Goal: Task Accomplishment & Management: Manage account settings

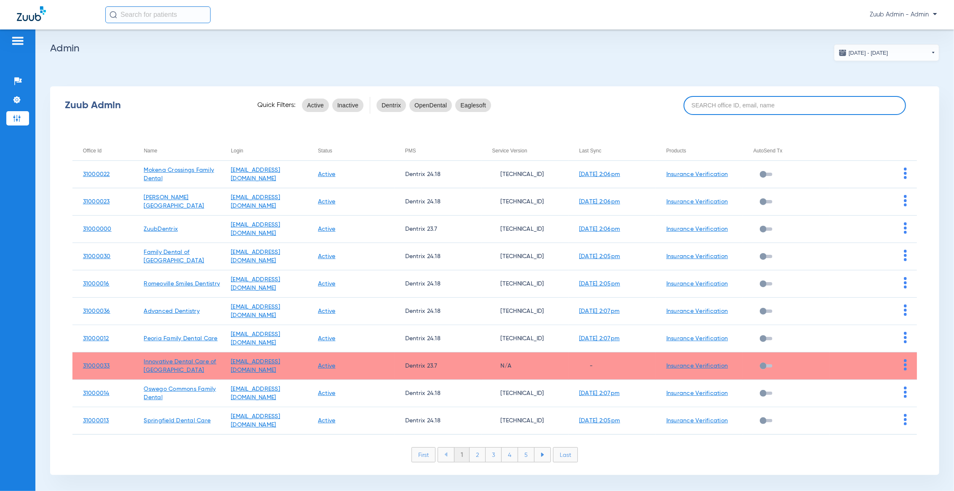
click at [742, 99] on input at bounding box center [795, 105] width 222 height 19
paste input "31000014"
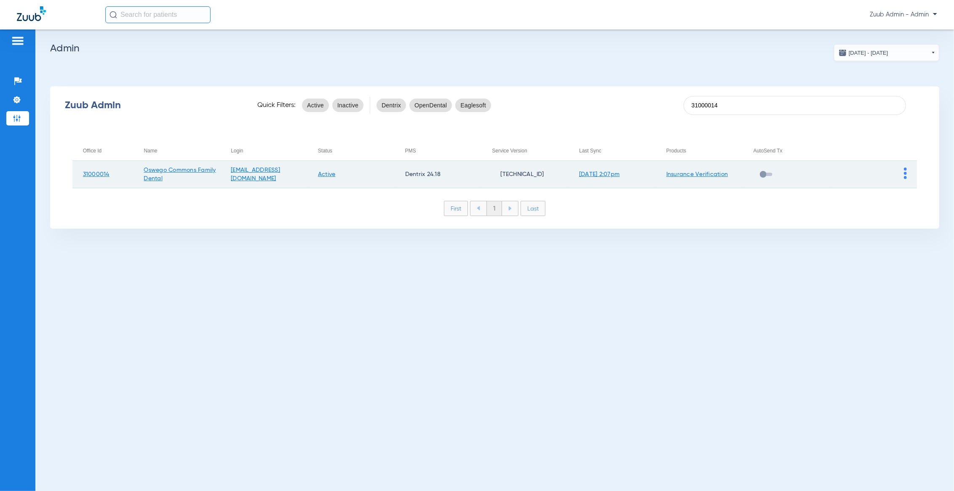
type input "31000014"
click at [906, 173] on img at bounding box center [905, 173] width 3 height 11
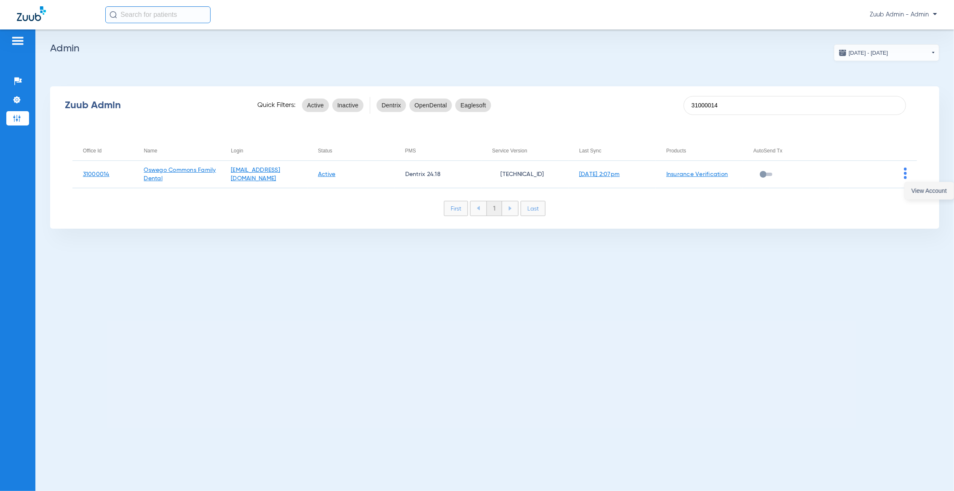
click at [918, 198] on button "View Account" at bounding box center [929, 190] width 49 height 17
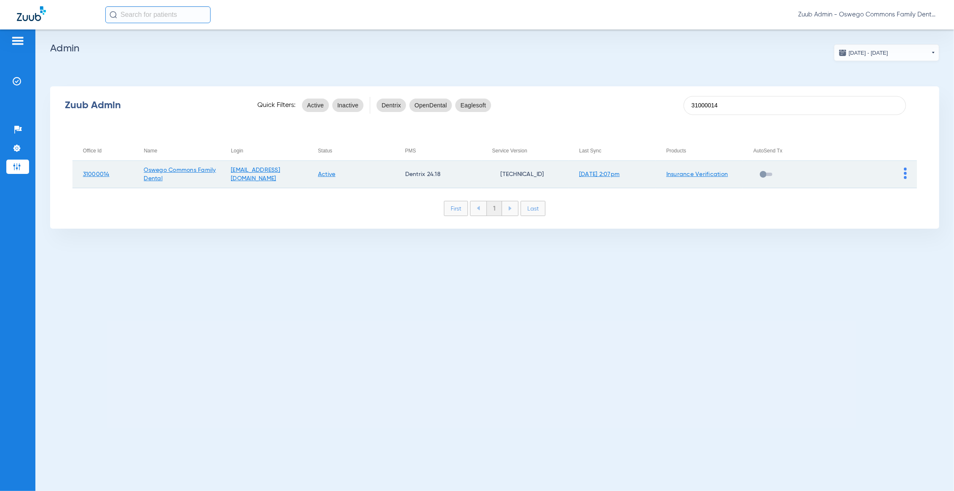
click at [904, 172] on img at bounding box center [905, 173] width 3 height 11
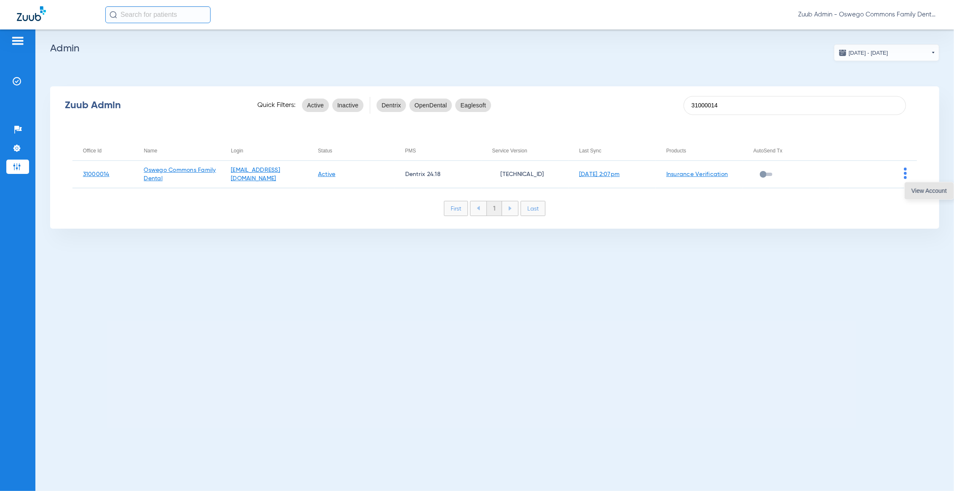
click at [913, 190] on span "View Account" at bounding box center [929, 191] width 35 height 6
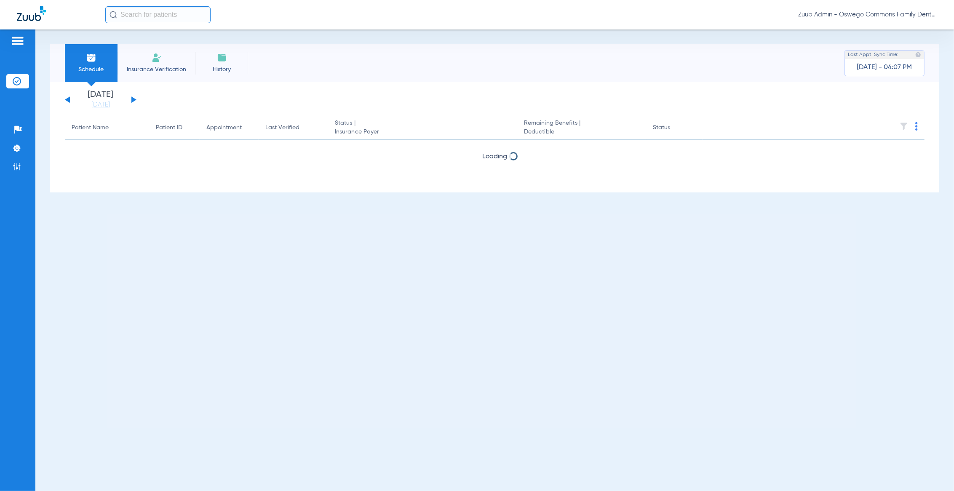
click at [146, 19] on input "text" at bounding box center [157, 14] width 105 height 17
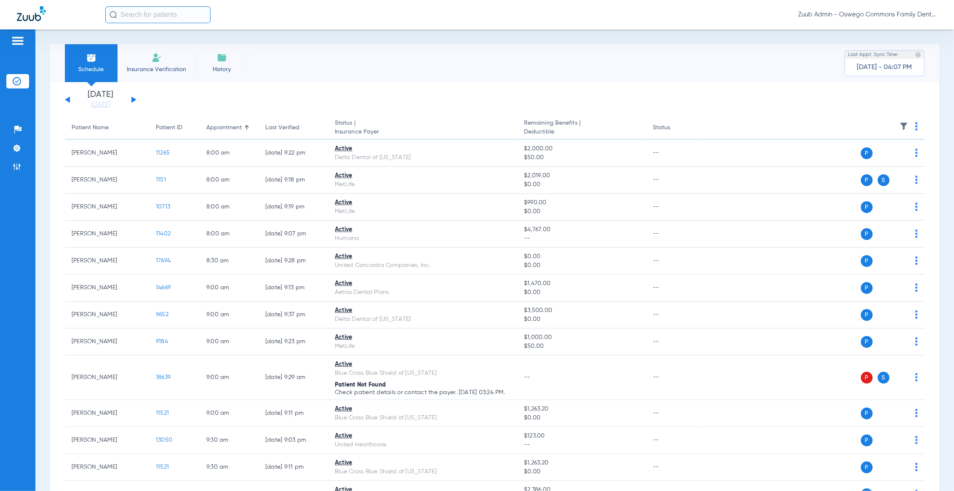
paste input "19127"
type input "19127"
click at [153, 44] on td "[PERSON_NAME]" at bounding box center [140, 45] width 70 height 12
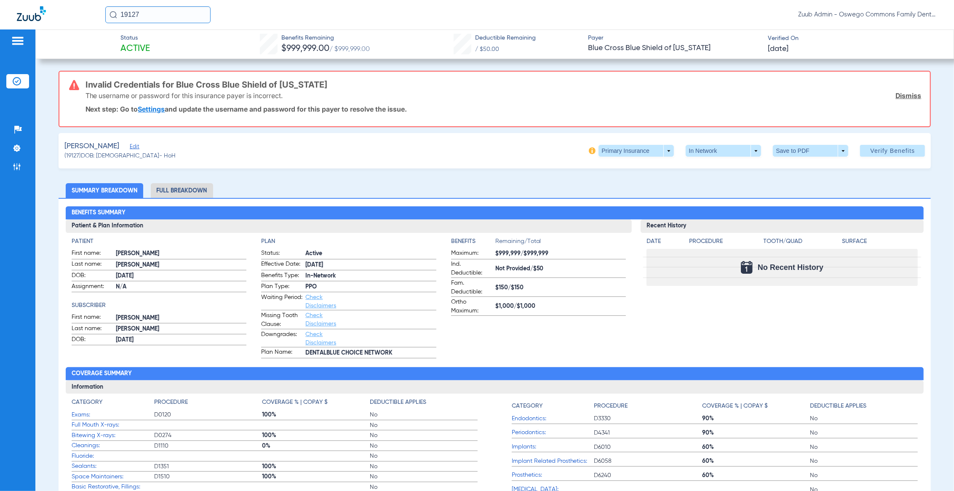
click at [130, 146] on span "Edit" at bounding box center [134, 148] width 8 height 8
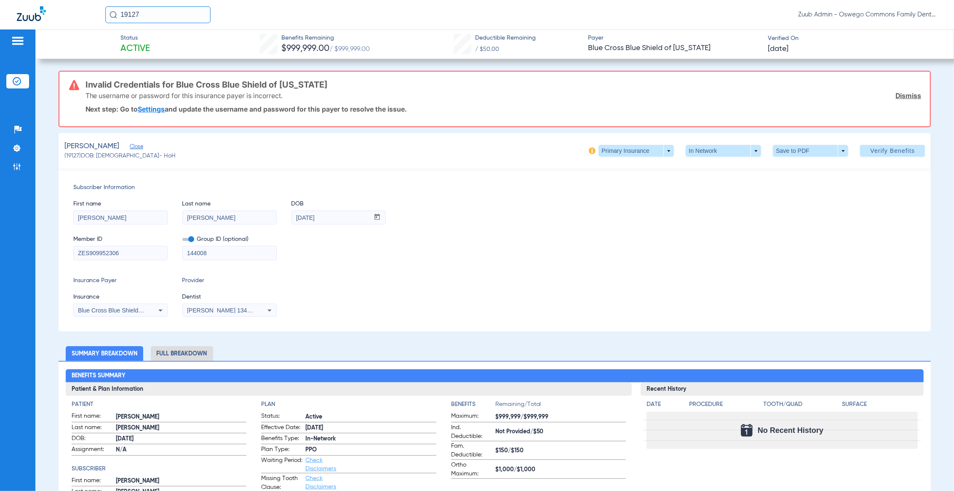
click at [24, 79] on li "Insurance Verification" at bounding box center [17, 81] width 23 height 14
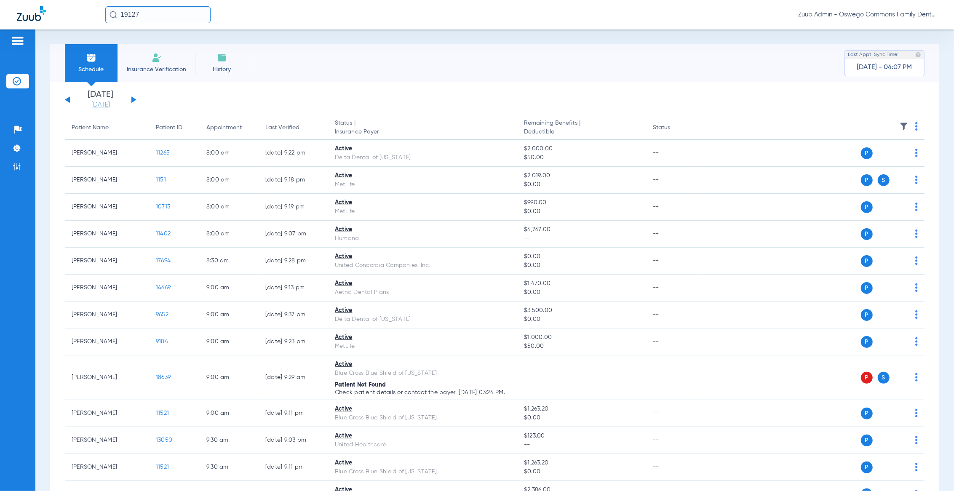
click at [97, 101] on link "[DATE]" at bounding box center [100, 105] width 51 height 8
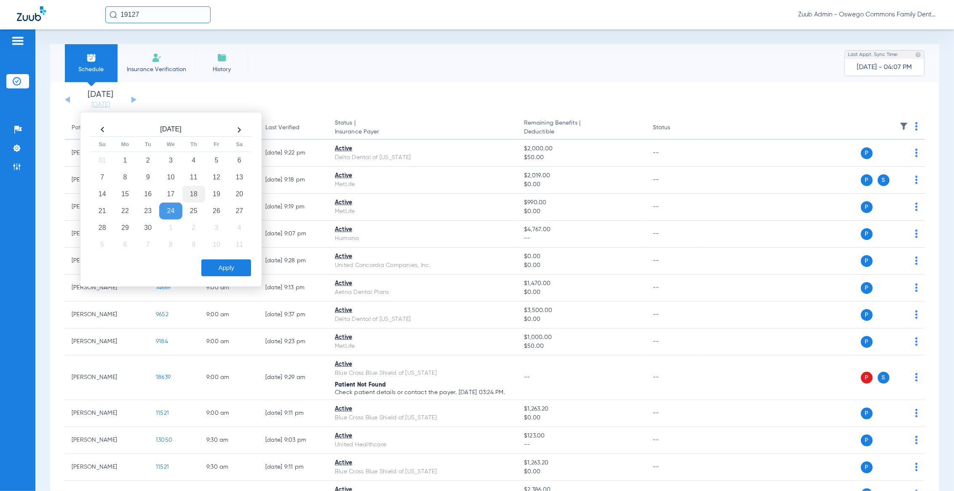
click at [190, 193] on td "18" at bounding box center [193, 194] width 23 height 17
click at [229, 270] on button "Apply" at bounding box center [226, 267] width 50 height 17
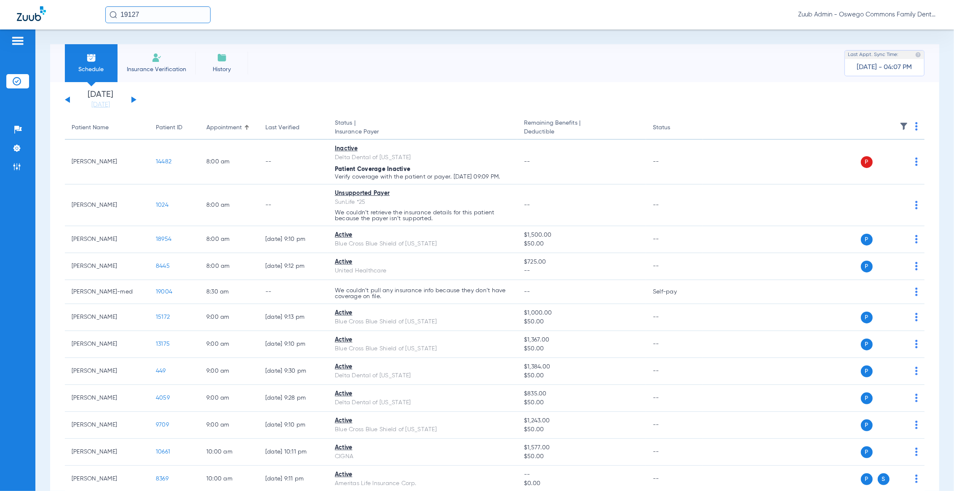
click at [68, 98] on button at bounding box center [67, 99] width 5 height 6
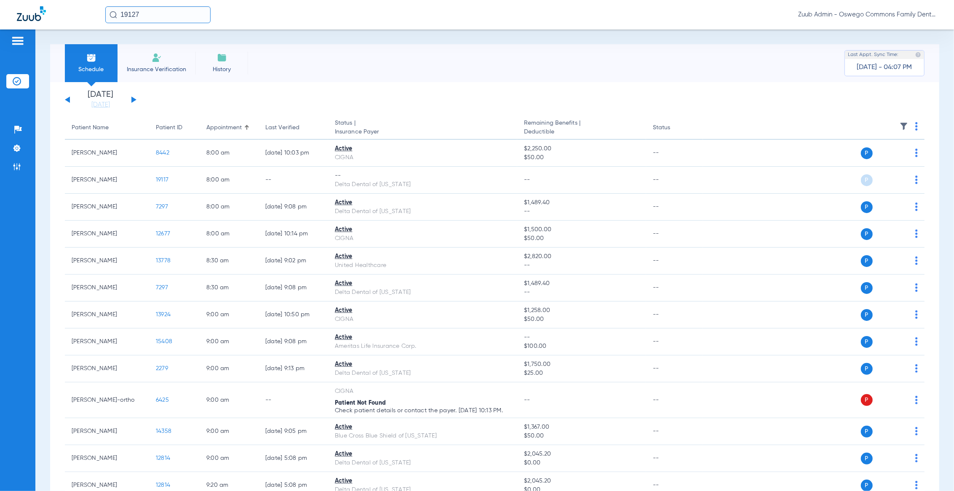
click at [159, 7] on input "19127" at bounding box center [157, 14] width 105 height 17
click at [150, 46] on td "[PERSON_NAME]" at bounding box center [140, 45] width 70 height 12
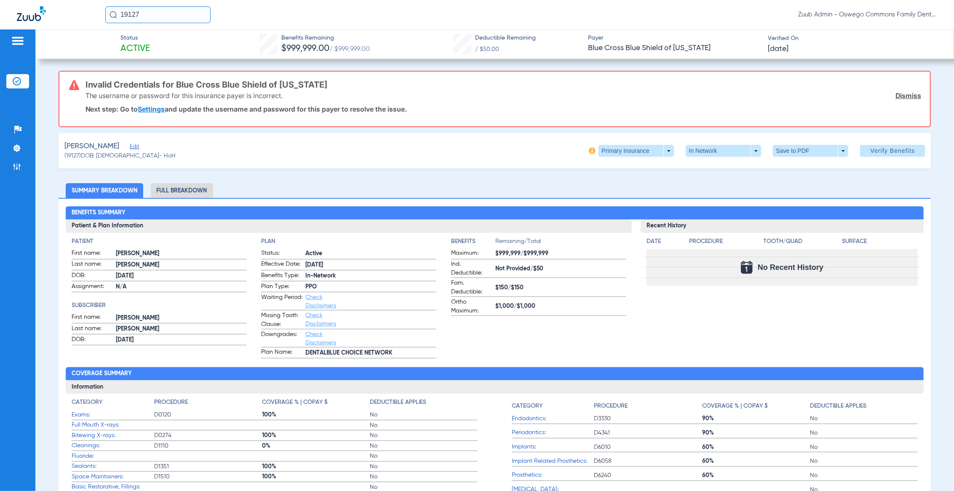
click at [130, 145] on span "Edit" at bounding box center [134, 148] width 8 height 8
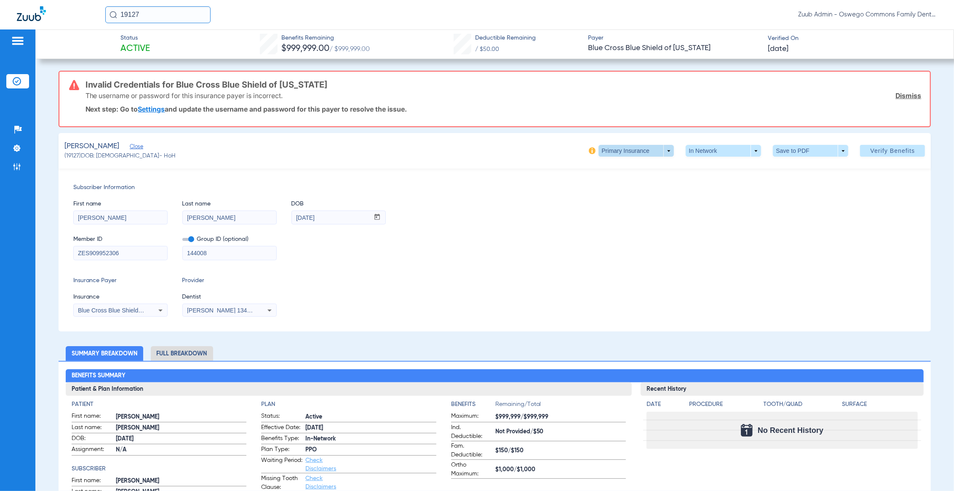
click at [645, 153] on span at bounding box center [636, 151] width 75 height 12
click at [617, 181] on span "Secondary Insurance" at bounding box center [626, 184] width 56 height 6
type input "101533135300"
type input "000003IL000008"
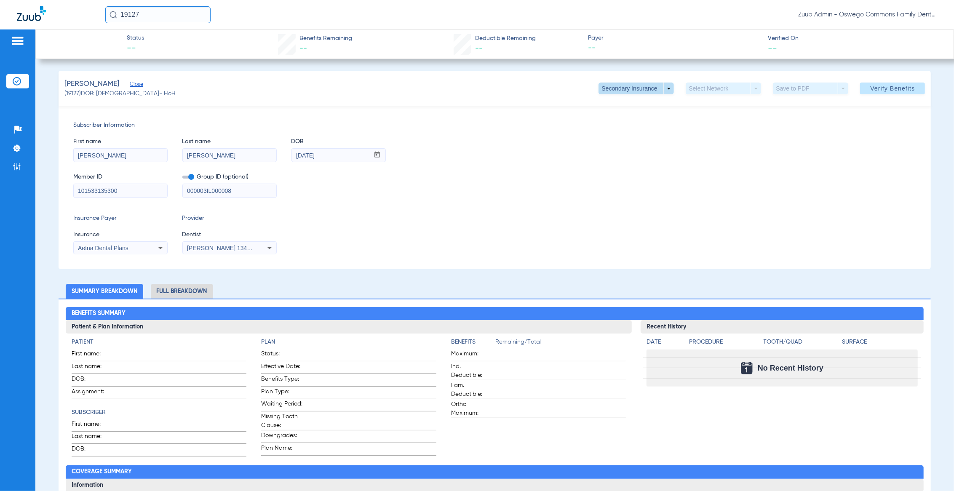
click at [610, 83] on span at bounding box center [636, 89] width 75 height 12
click at [608, 112] on button "Primary Insurance" at bounding box center [625, 105] width 69 height 17
type input "ZES909952306"
type input "144008"
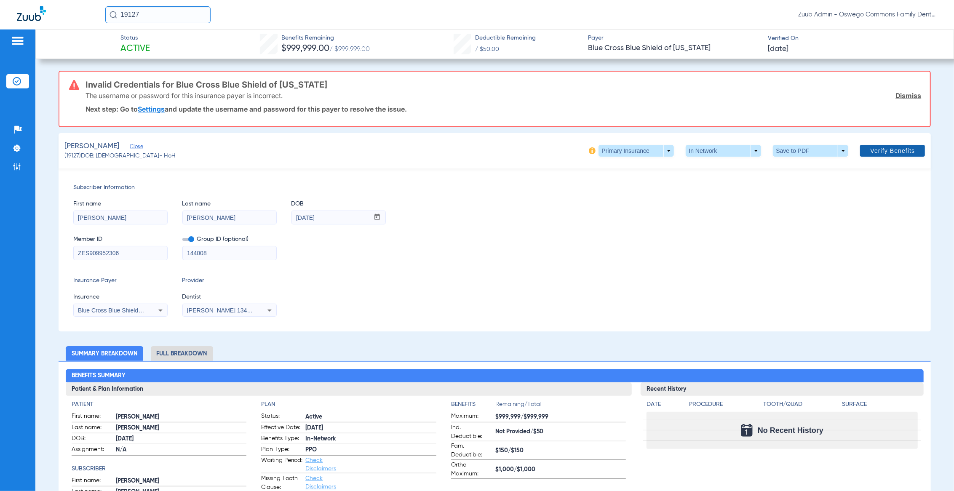
click at [878, 155] on span at bounding box center [892, 151] width 65 height 20
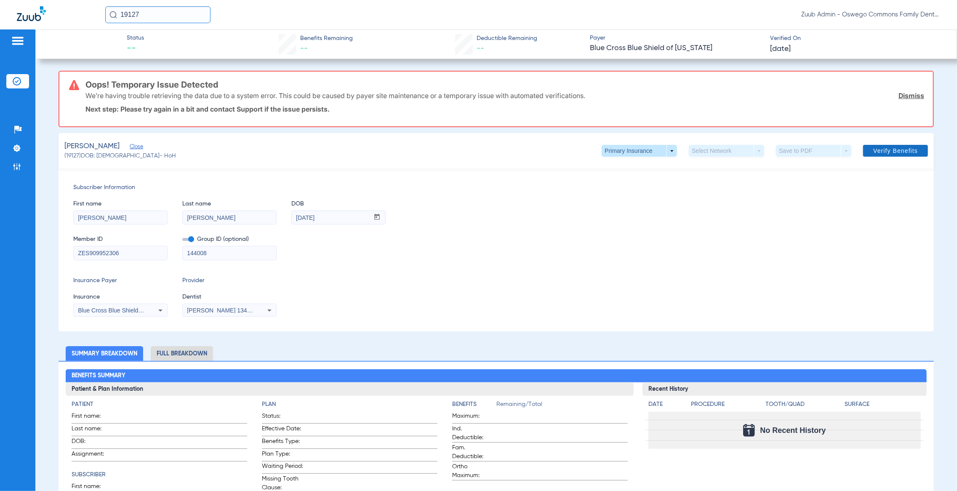
click at [865, 150] on span at bounding box center [895, 151] width 65 height 20
